Goal: Task Accomplishment & Management: Complete application form

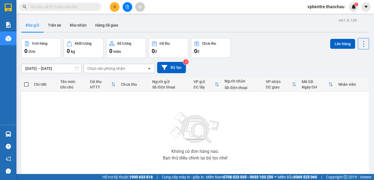
click at [112, 8] on button at bounding box center [115, 7] width 10 height 10
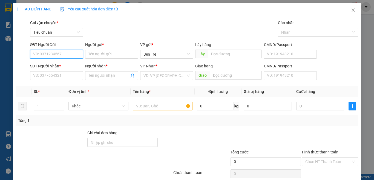
click at [76, 51] on input "SĐT Người Gửi" at bounding box center [56, 54] width 53 height 9
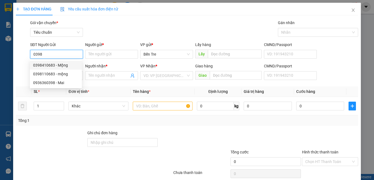
click at [59, 63] on div "0398410683 - Mộng" at bounding box center [55, 65] width 45 height 6
type input "0398410683"
type input "Mộng"
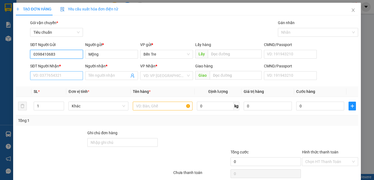
type input "0398410683"
click at [59, 77] on input "SĐT Người Nhận *" at bounding box center [56, 75] width 53 height 9
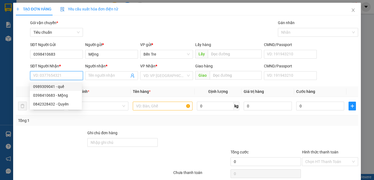
click at [60, 86] on div "0989309041 - quế" at bounding box center [55, 87] width 45 height 6
type input "0989309041"
type input "quế"
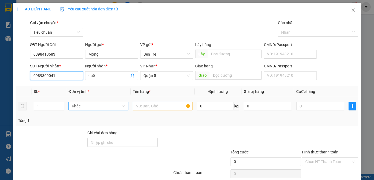
click at [96, 107] on span "Khác" at bounding box center [98, 106] width 53 height 8
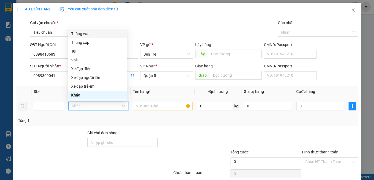
click at [98, 33] on div "Thùng vừa" at bounding box center [97, 34] width 52 height 6
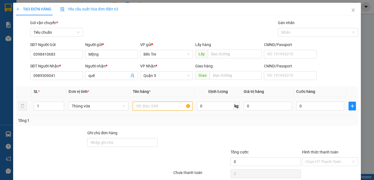
click at [143, 104] on input "text" at bounding box center [163, 106] width 60 height 9
type input "BƯỞI"
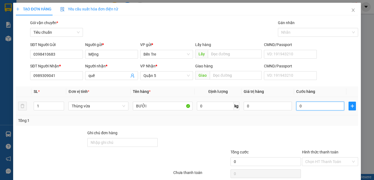
click at [308, 107] on input "0" at bounding box center [320, 106] width 48 height 9
type input "4"
type input "40"
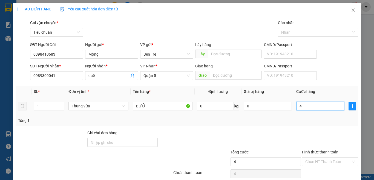
type input "40"
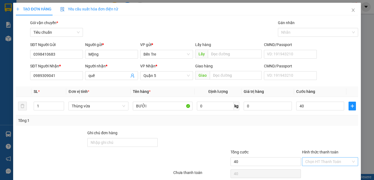
type input "40.000"
click at [322, 161] on input "Hình thức thanh toán" at bounding box center [328, 161] width 46 height 8
click at [328, 141] on div "Tại văn phòng" at bounding box center [326, 142] width 49 height 6
type input "0"
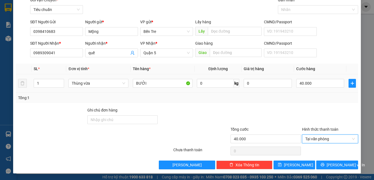
scroll to position [0, 0]
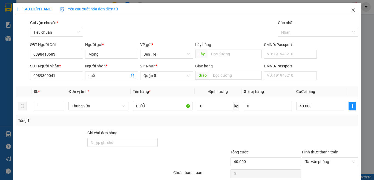
click at [351, 8] on icon "close" at bounding box center [353, 10] width 4 height 4
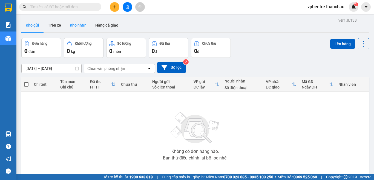
click at [65, 25] on button "Kho nhận" at bounding box center [77, 25] width 25 height 13
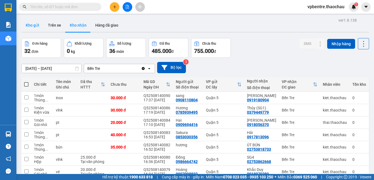
click at [33, 26] on button "Kho gửi" at bounding box center [32, 25] width 22 height 13
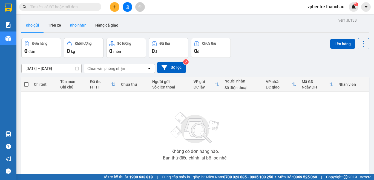
click at [81, 27] on button "Kho nhận" at bounding box center [77, 25] width 25 height 13
